Goal: Find specific page/section: Find specific page/section

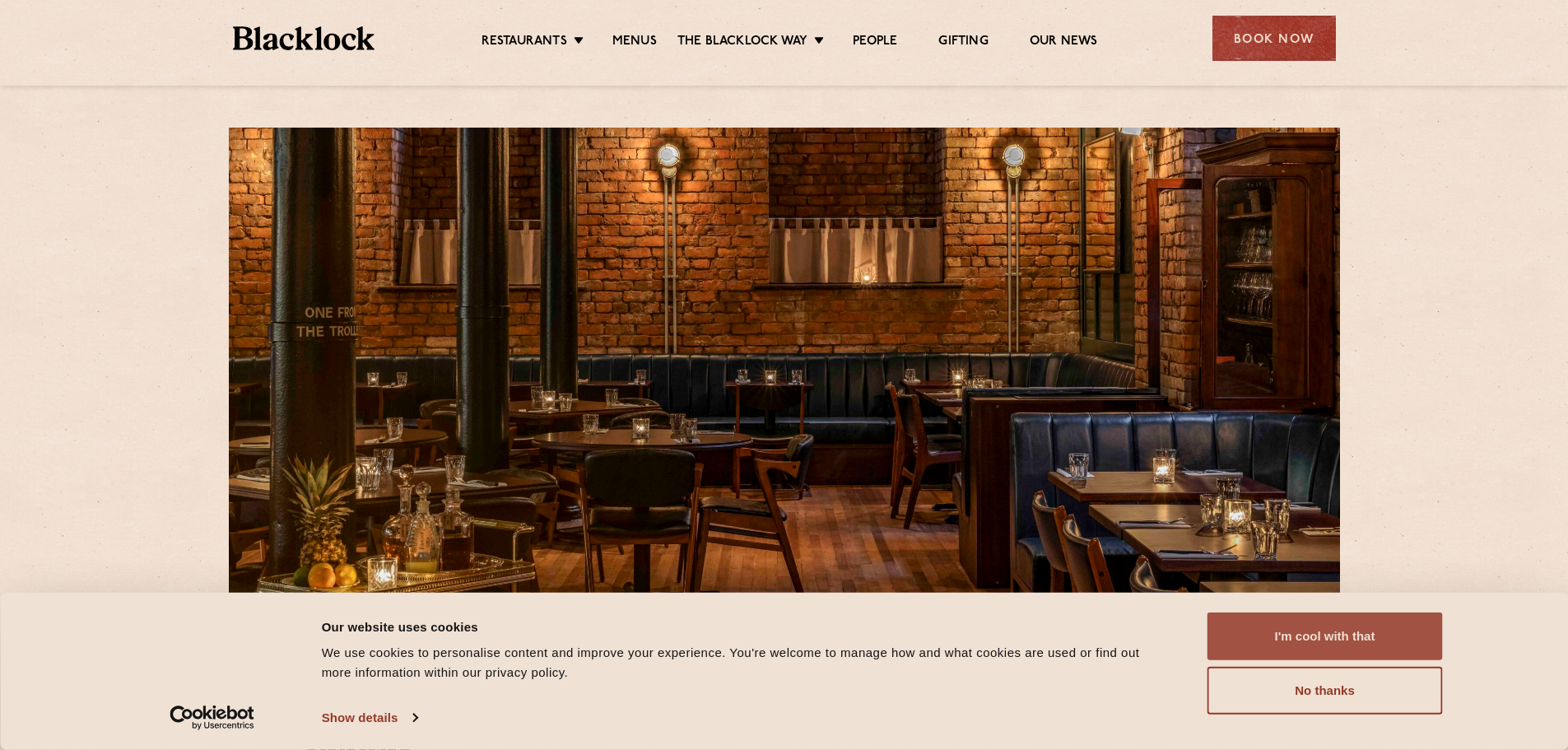
click at [1354, 615] on button "I'm cool with that" at bounding box center [1325, 636] width 235 height 47
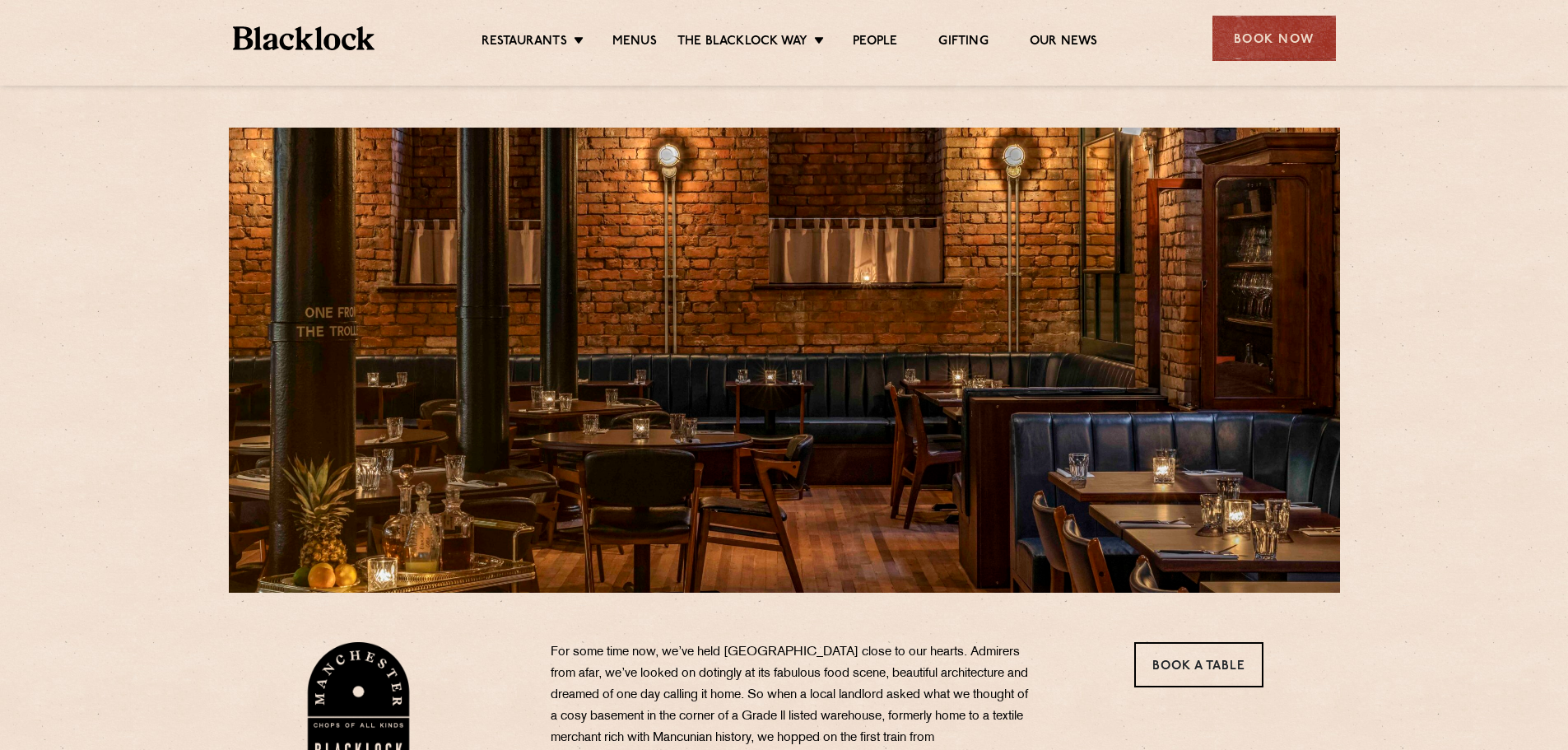
click at [641, 40] on link "Menus" at bounding box center [634, 42] width 44 height 18
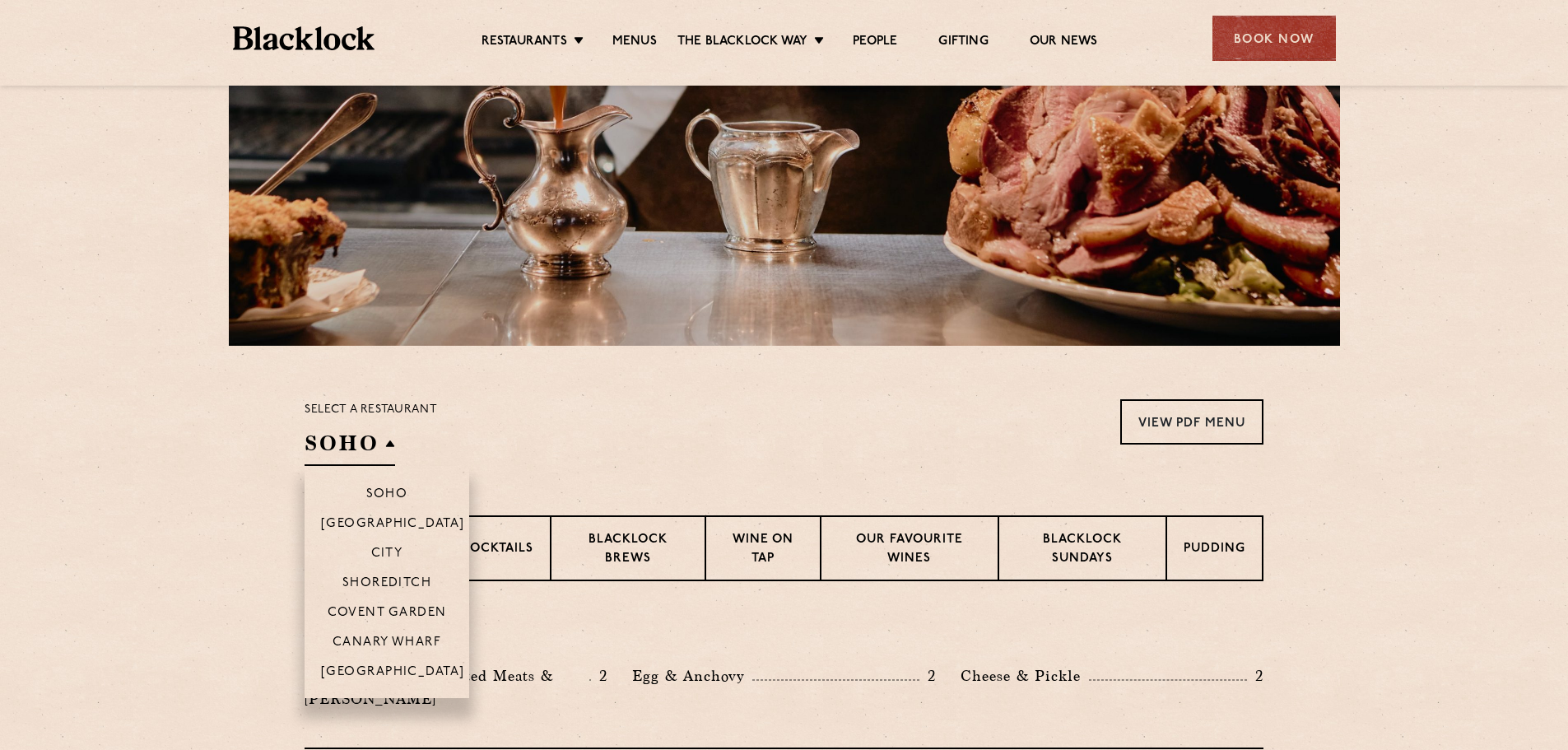
click at [344, 451] on h2 "SOHO" at bounding box center [349, 447] width 91 height 37
click at [374, 678] on p "[GEOGRAPHIC_DATA]" at bounding box center [393, 673] width 144 height 16
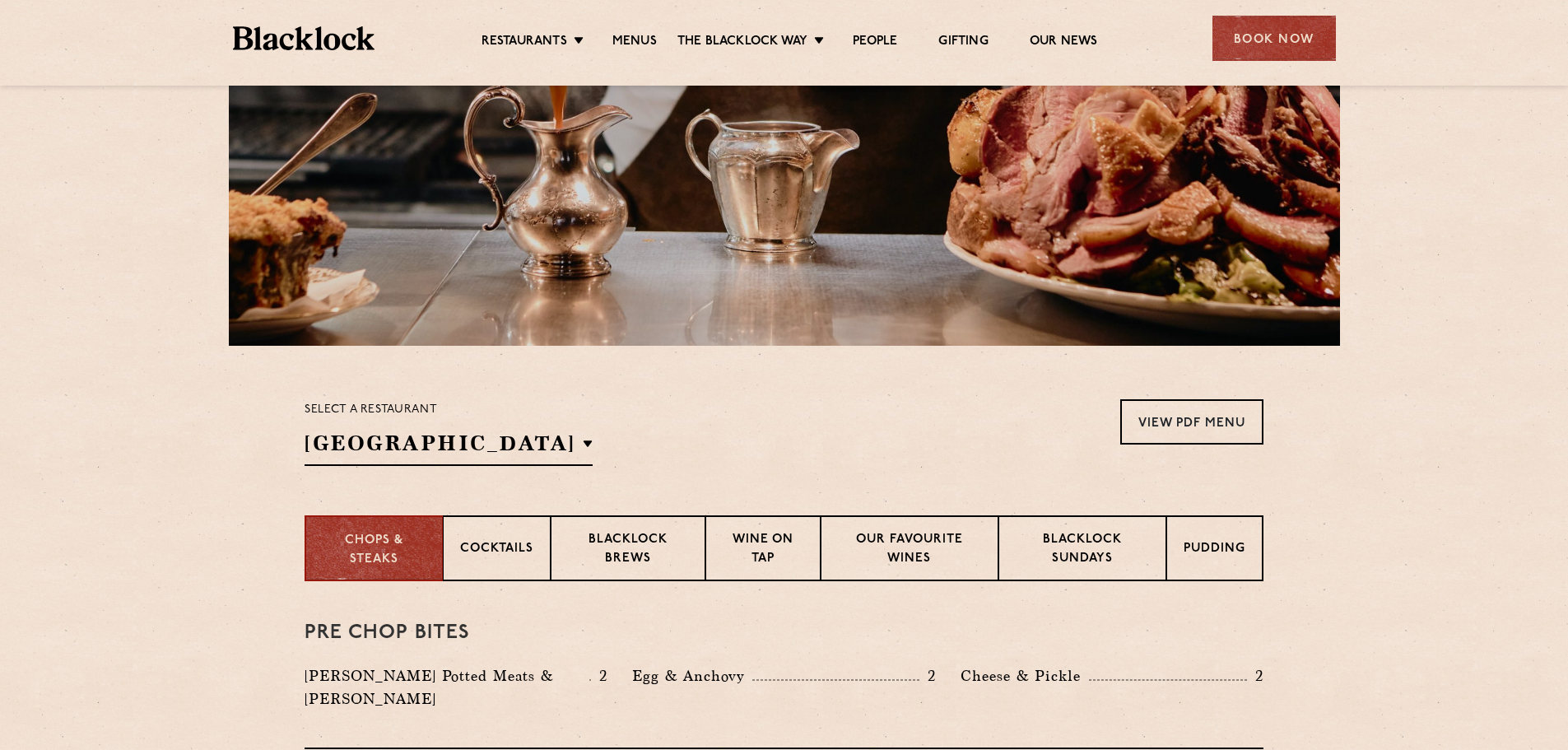
click at [582, 426] on div "Select a restaurant [GEOGRAPHIC_DATA] [GEOGRAPHIC_DATA] [GEOGRAPHIC_DATA] [GEOG…" at bounding box center [784, 432] width 959 height 67
click at [235, 547] on section "Chops & Steaks Cocktails [PERSON_NAME] Brews Wine on Tap Our favourite wines [P…" at bounding box center [784, 548] width 1568 height 66
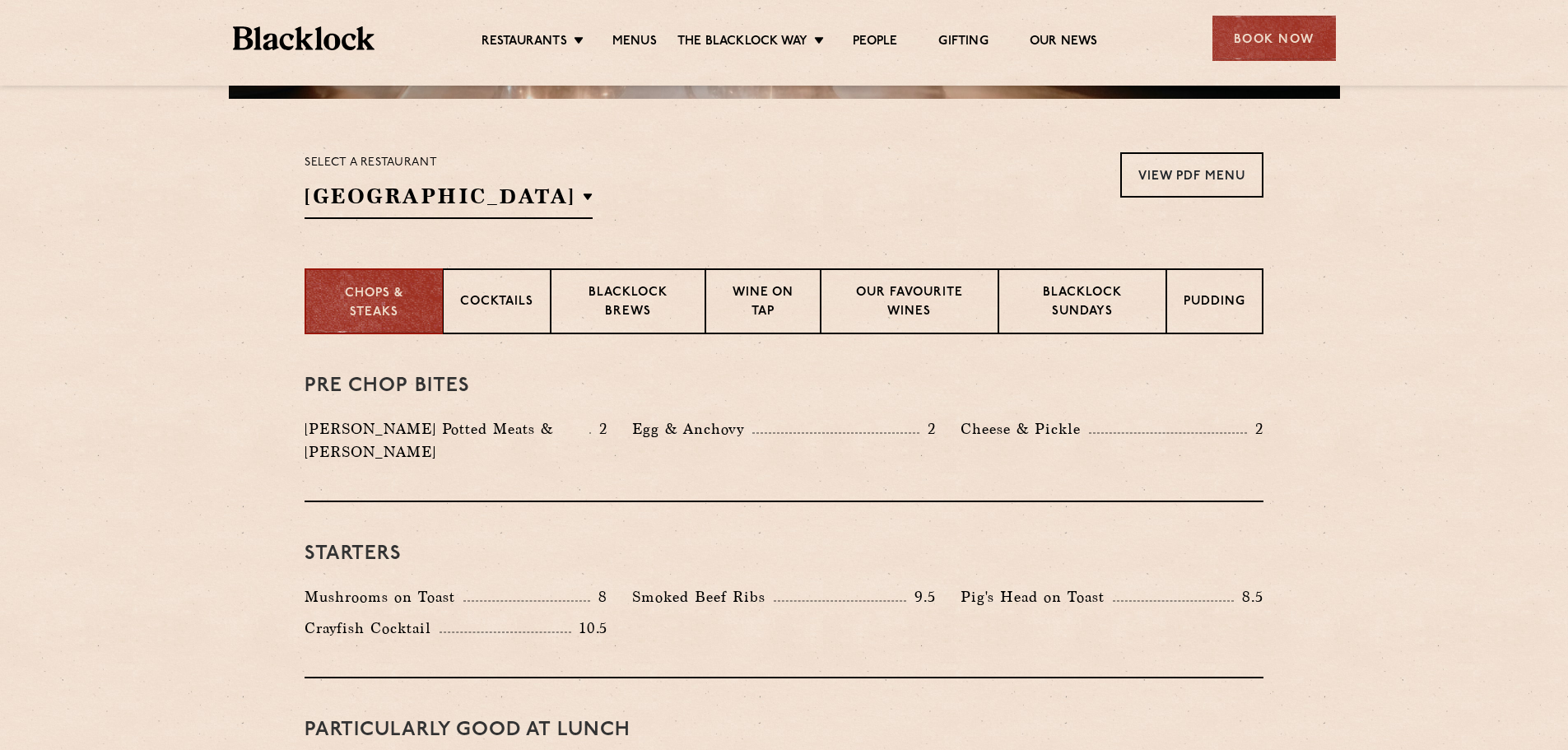
scroll to position [576, 0]
